Goal: Information Seeking & Learning: Find contact information

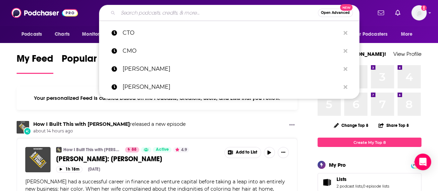
click at [186, 11] on input "Search podcasts, credits, & more..." at bounding box center [218, 12] width 200 height 11
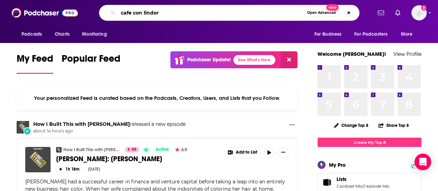
type input "cafe con lindor"
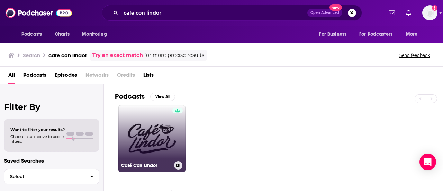
click at [166, 149] on link "Café Con Lindor" at bounding box center [151, 138] width 67 height 67
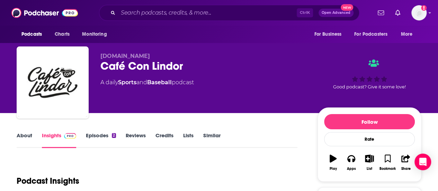
scroll to position [173, 0]
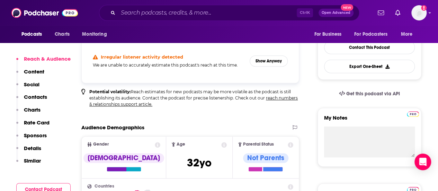
click at [46, 96] on p "Contacts" at bounding box center [35, 96] width 23 height 7
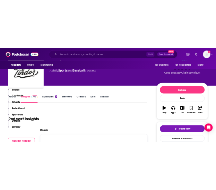
scroll to position [0, 0]
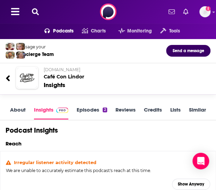
click at [36, 11] on icon at bounding box center [35, 11] width 7 height 7
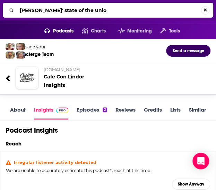
type input "[PERSON_NAME]' state of the union"
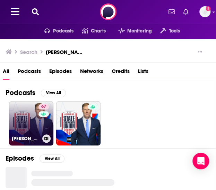
click at [37, 121] on link "67 [PERSON_NAME]’ State of the Union Podcast" at bounding box center [31, 123] width 44 height 44
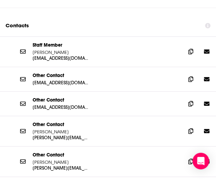
scroll to position [796, 0]
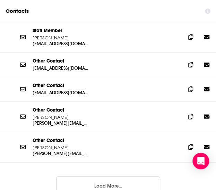
click at [115, 176] on button "Load More..." at bounding box center [108, 185] width 104 height 19
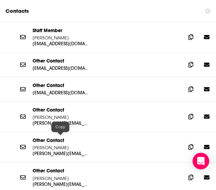
scroll to position [761, 0]
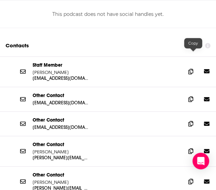
drag, startPoint x: 195, startPoint y: 56, endPoint x: 204, endPoint y: 55, distance: 8.7
click at [193, 69] on icon at bounding box center [190, 72] width 5 height 6
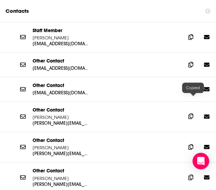
click at [193, 114] on icon at bounding box center [190, 117] width 5 height 6
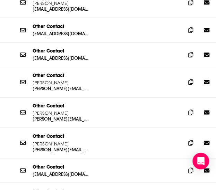
scroll to position [865, 0]
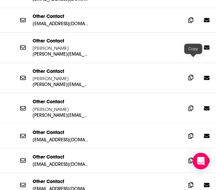
click at [188, 72] on span at bounding box center [190, 77] width 10 height 10
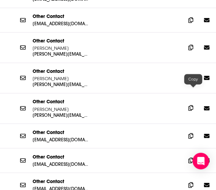
click at [196, 103] on span at bounding box center [190, 108] width 10 height 10
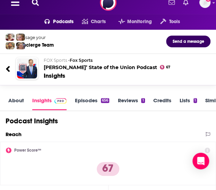
scroll to position [0, 0]
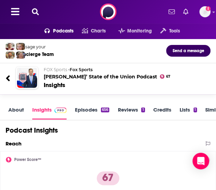
click at [39, 16] on div "Podcasts Charts Monitoring Tools For Business For Podcasters More Add a profile…" at bounding box center [108, 12] width 216 height 24
click at [34, 12] on icon at bounding box center [35, 11] width 7 height 7
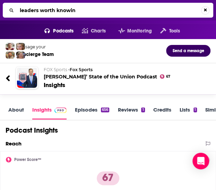
type input "leaders worth knowing"
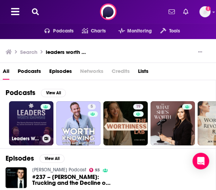
click at [33, 122] on link "Leaders Worth Knowing Podcast" at bounding box center [31, 123] width 44 height 44
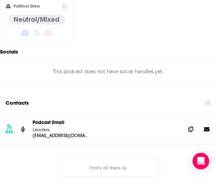
scroll to position [727, 0]
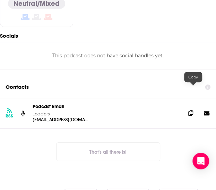
drag, startPoint x: 192, startPoint y: 89, endPoint x: 198, endPoint y: 89, distance: 5.2
click at [192, 110] on icon at bounding box center [190, 113] width 5 height 6
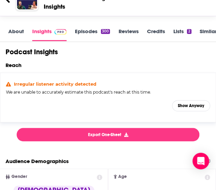
scroll to position [0, 0]
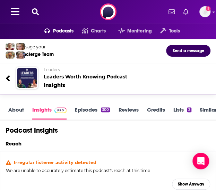
click at [35, 15] on icon at bounding box center [35, 11] width 7 height 7
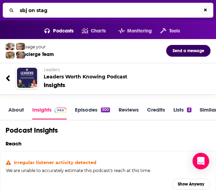
type input "sbj on stage"
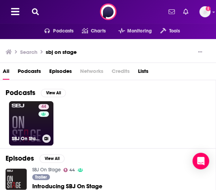
click at [34, 122] on link "44 SBJ On Stage" at bounding box center [31, 123] width 44 height 44
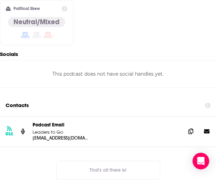
scroll to position [727, 0]
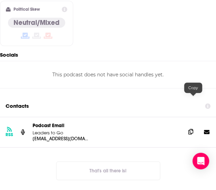
click at [189, 127] on span at bounding box center [190, 132] width 10 height 10
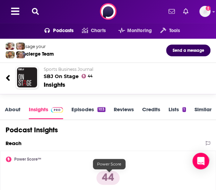
scroll to position [0, 0]
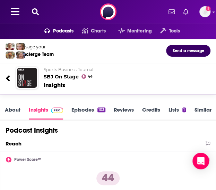
click at [36, 10] on icon at bounding box center [35, 11] width 7 height 7
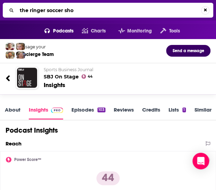
type input "the ringer soccer show"
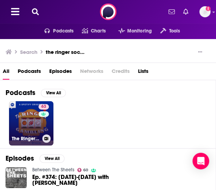
click at [37, 129] on link "63 The Ringer Gambling Show" at bounding box center [31, 123] width 44 height 44
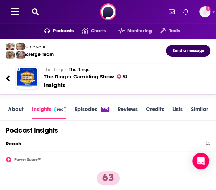
click at [36, 10] on icon at bounding box center [35, 11] width 7 height 7
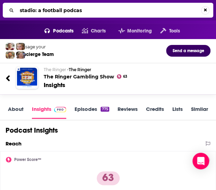
type input "stadio: a football podcast"
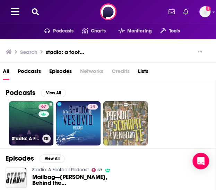
click at [50, 128] on div "67" at bounding box center [44, 119] width 12 height 30
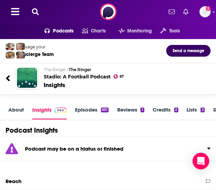
click at [72, 115] on div "Insights" at bounding box center [53, 114] width 43 height 14
click at [78, 110] on link "Episodes 651" at bounding box center [92, 113] width 34 height 13
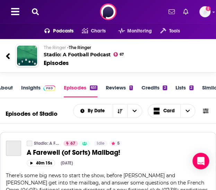
scroll to position [35, 0]
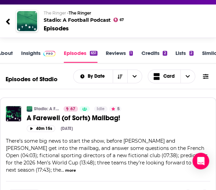
click at [12, 57] on link "About" at bounding box center [5, 56] width 16 height 13
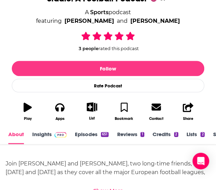
scroll to position [173, 0]
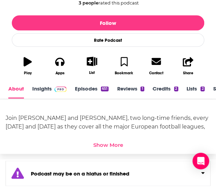
click at [42, 92] on link "Insights" at bounding box center [49, 91] width 34 height 13
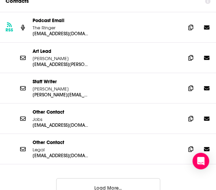
scroll to position [924, 0]
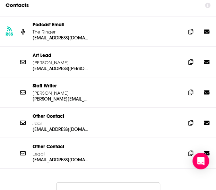
click at [103, 182] on button "Load More..." at bounding box center [108, 191] width 104 height 19
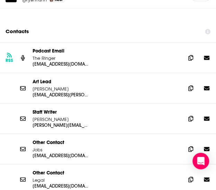
scroll to position [897, 0]
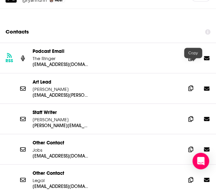
click at [193, 85] on icon at bounding box center [190, 88] width 5 height 6
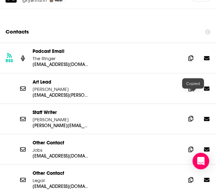
click at [190, 116] on icon at bounding box center [190, 119] width 5 height 6
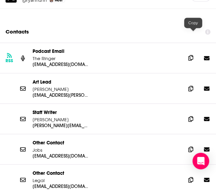
click at [189, 53] on span at bounding box center [190, 58] width 10 height 10
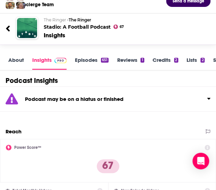
scroll to position [0, 0]
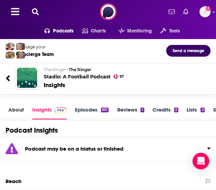
click at [33, 12] on icon at bounding box center [35, 11] width 7 height 7
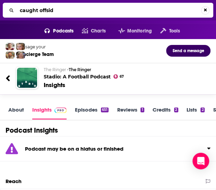
type input "caught offside"
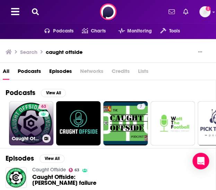
click at [31, 121] on link "63 Caught Offside" at bounding box center [31, 123] width 44 height 44
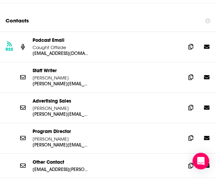
scroll to position [833, 0]
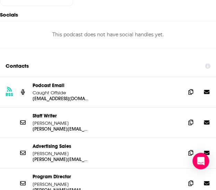
scroll to position [787, 0]
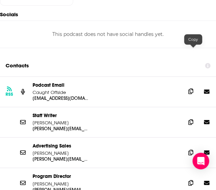
click at [192, 89] on icon at bounding box center [190, 92] width 5 height 6
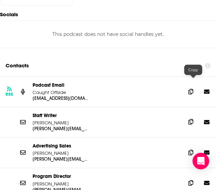
click at [193, 119] on icon at bounding box center [190, 122] width 5 height 6
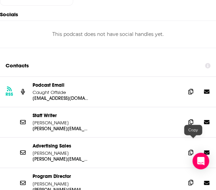
click at [193, 180] on icon at bounding box center [190, 183] width 5 height 6
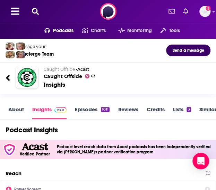
scroll to position [0, 0]
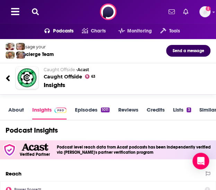
click at [35, 13] on icon at bounding box center [35, 11] width 7 height 7
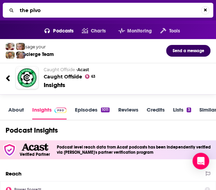
type input "the pivot"
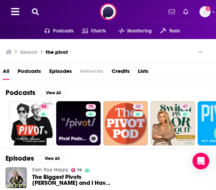
click at [71, 125] on link "75 Pivot Podcast" at bounding box center [78, 123] width 44 height 44
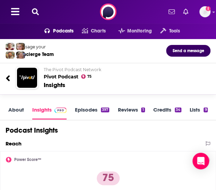
scroll to position [36, 0]
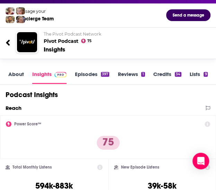
click at [21, 74] on link "About" at bounding box center [16, 77] width 16 height 13
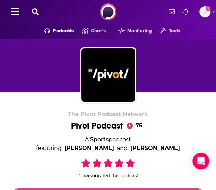
scroll to position [158, 0]
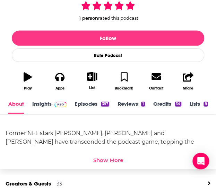
click at [96, 105] on link "Episodes 397" at bounding box center [92, 107] width 34 height 13
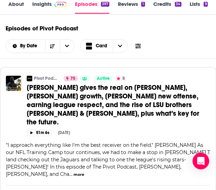
scroll to position [83, 0]
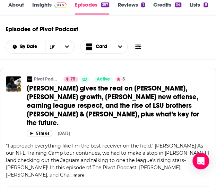
click at [43, 5] on link "Insights" at bounding box center [49, 7] width 34 height 13
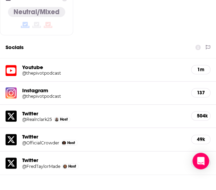
scroll to position [857, 0]
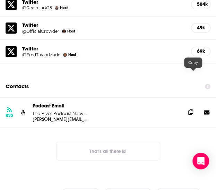
click at [192, 109] on icon at bounding box center [190, 112] width 5 height 6
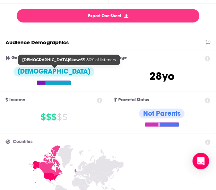
scroll to position [0, 0]
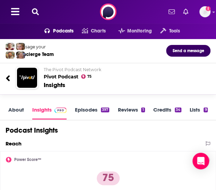
click at [35, 12] on icon at bounding box center [35, 11] width 7 height 7
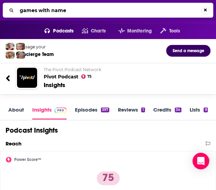
type input "games with names"
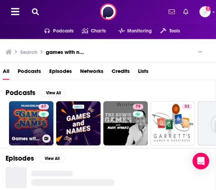
click at [45, 125] on div "67" at bounding box center [44, 119] width 12 height 30
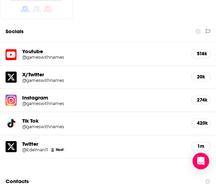
scroll to position [865, 0]
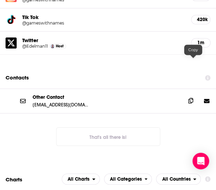
click at [193, 98] on icon at bounding box center [190, 101] width 5 height 6
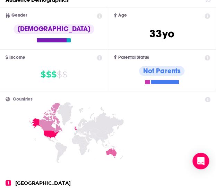
scroll to position [0, 0]
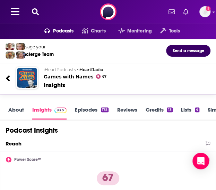
click at [35, 10] on icon at bounding box center [35, 11] width 7 height 7
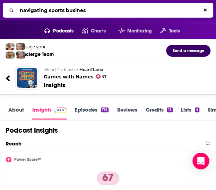
type input "navigating sports business"
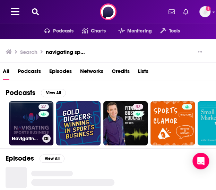
click at [25, 112] on link "27 Navigating Sports Business" at bounding box center [31, 123] width 44 height 44
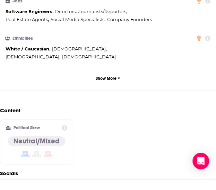
scroll to position [735, 0]
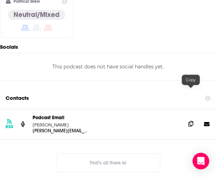
click at [190, 121] on icon at bounding box center [190, 124] width 5 height 6
